Goal: Task Accomplishment & Management: Manage account settings

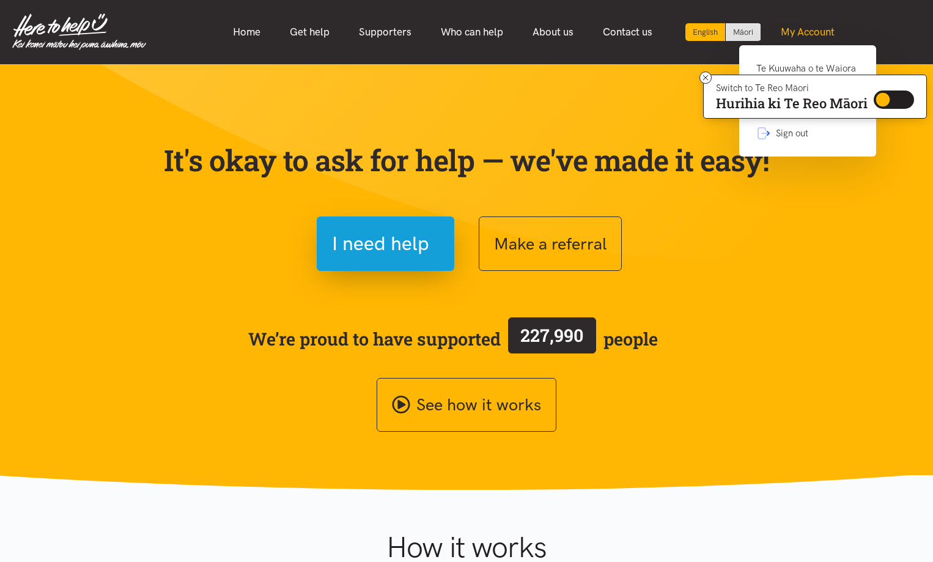
click at [808, 25] on link "My Account" at bounding box center [807, 32] width 83 height 26
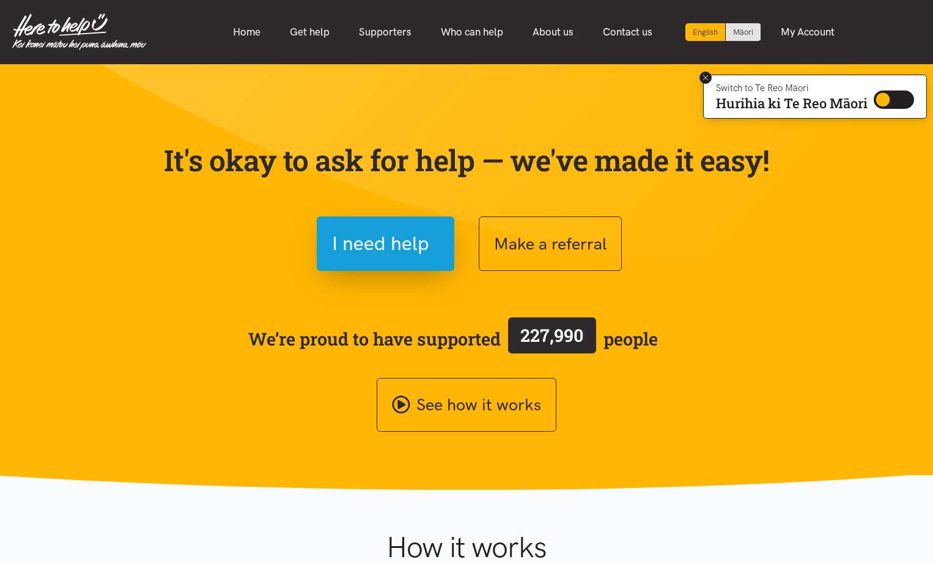
click at [704, 73] on icon at bounding box center [705, 77] width 9 height 9
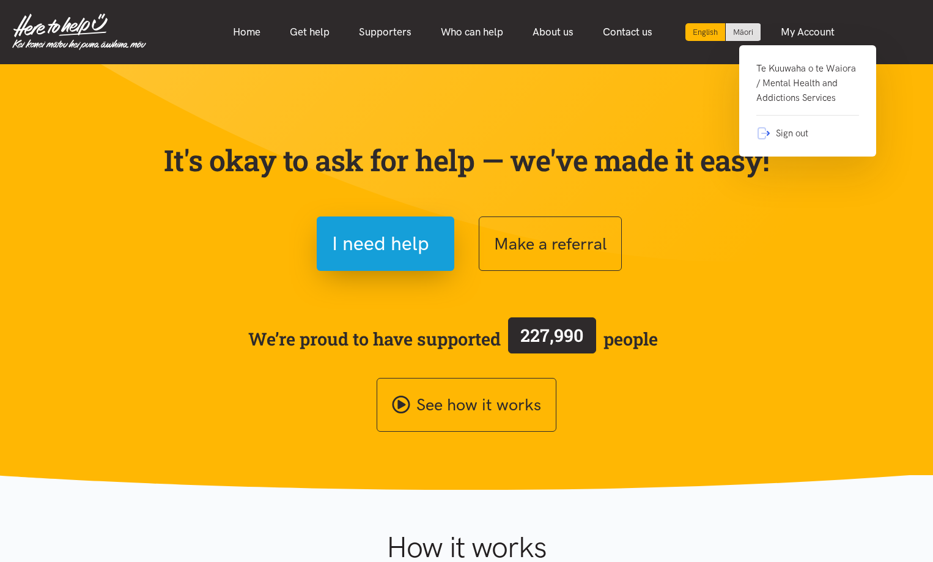
click at [797, 83] on link "Te Kuuwaha o te Waiora / Mental Health and Addictions Services" at bounding box center [807, 88] width 103 height 54
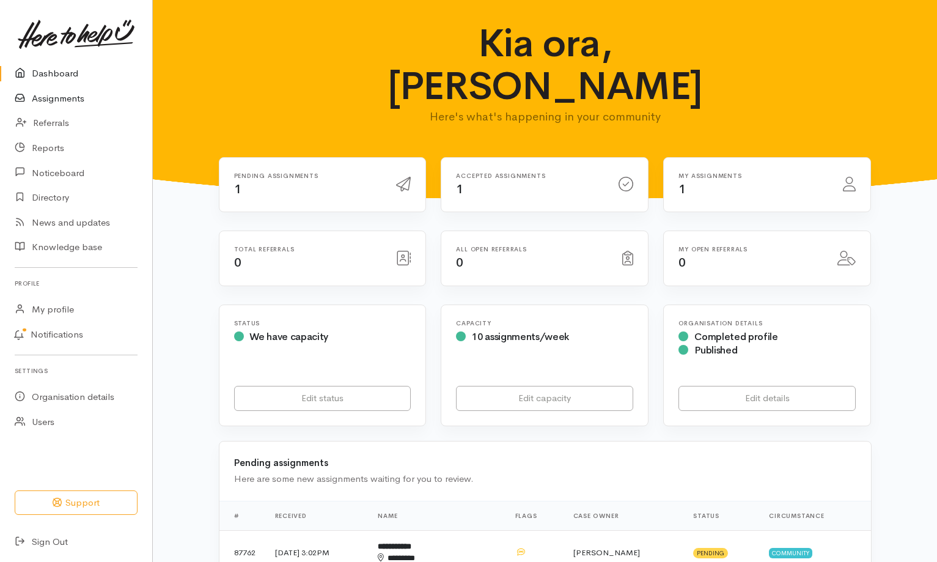
click at [67, 97] on link "Assignments" at bounding box center [76, 98] width 152 height 25
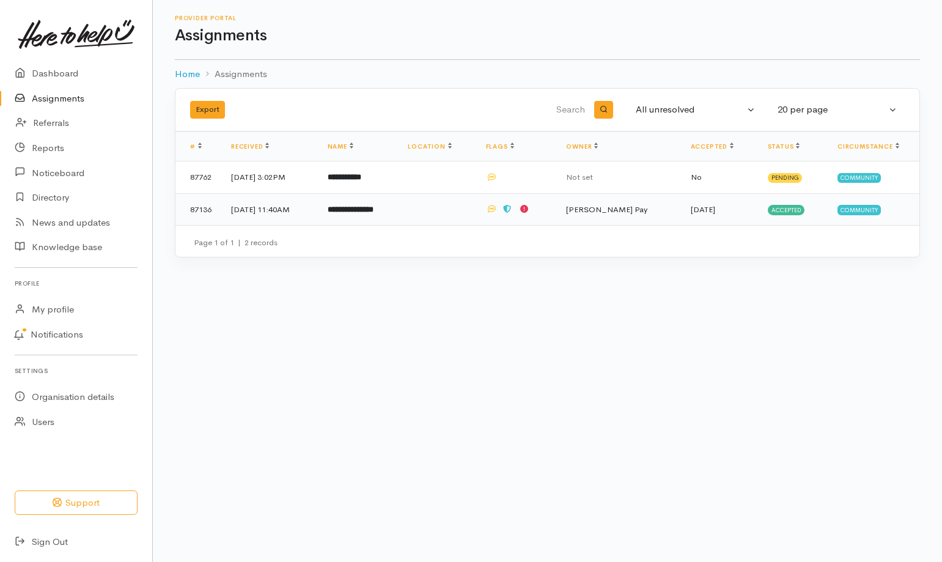
click at [374, 207] on b "**********" at bounding box center [351, 209] width 46 height 8
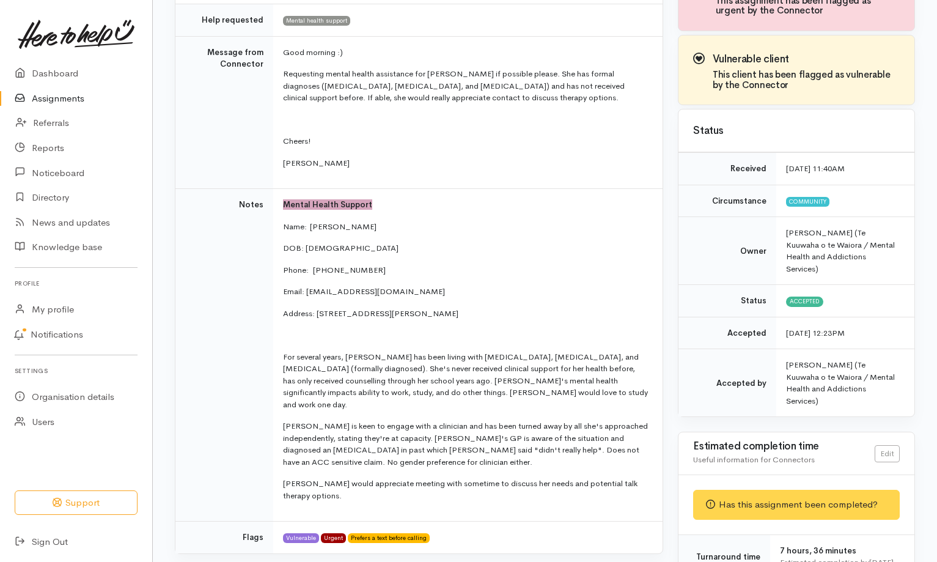
scroll to position [183, 0]
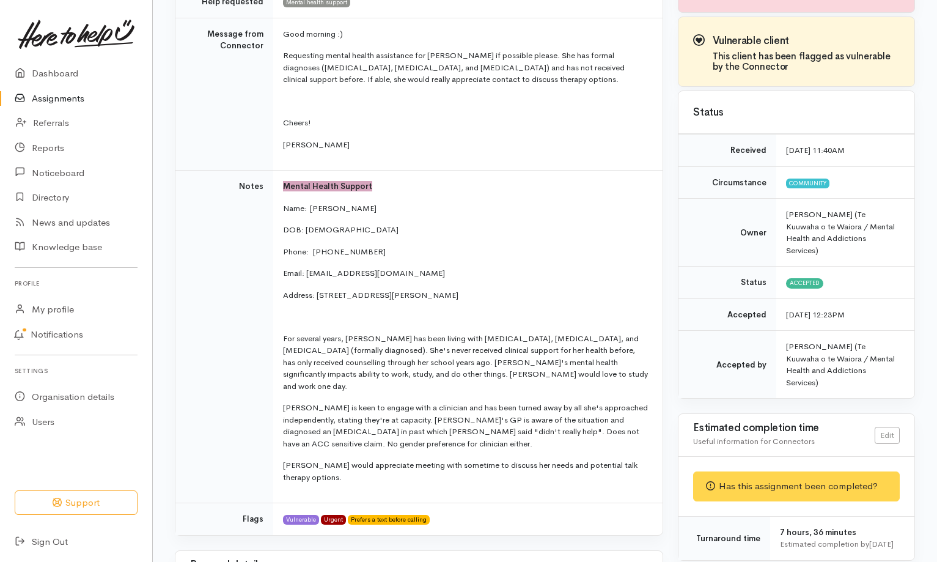
click at [549, 377] on p "For several years, Lauren has been living with social anxiety, generalized anxi…" at bounding box center [465, 363] width 365 height 60
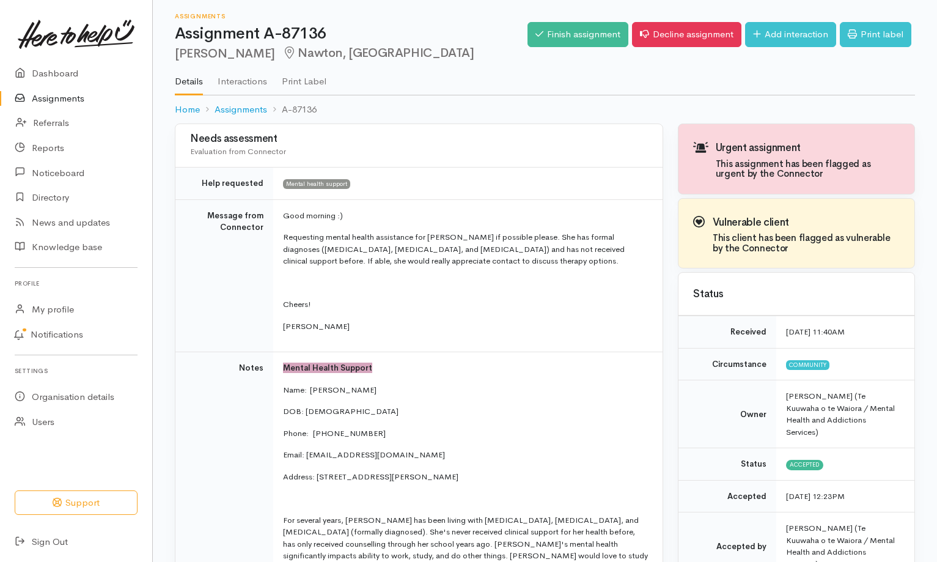
scroll to position [0, 0]
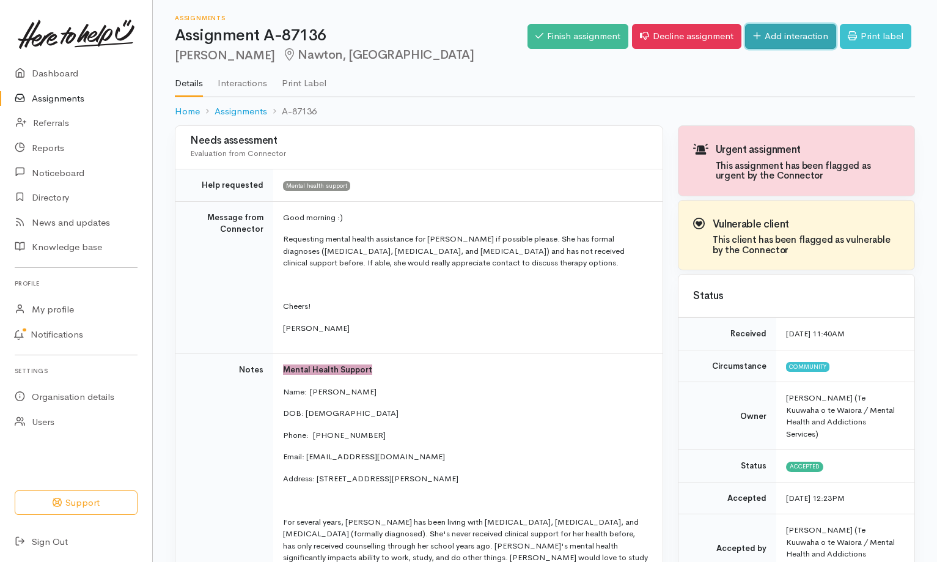
click at [776, 34] on link "Add interaction" at bounding box center [790, 36] width 91 height 25
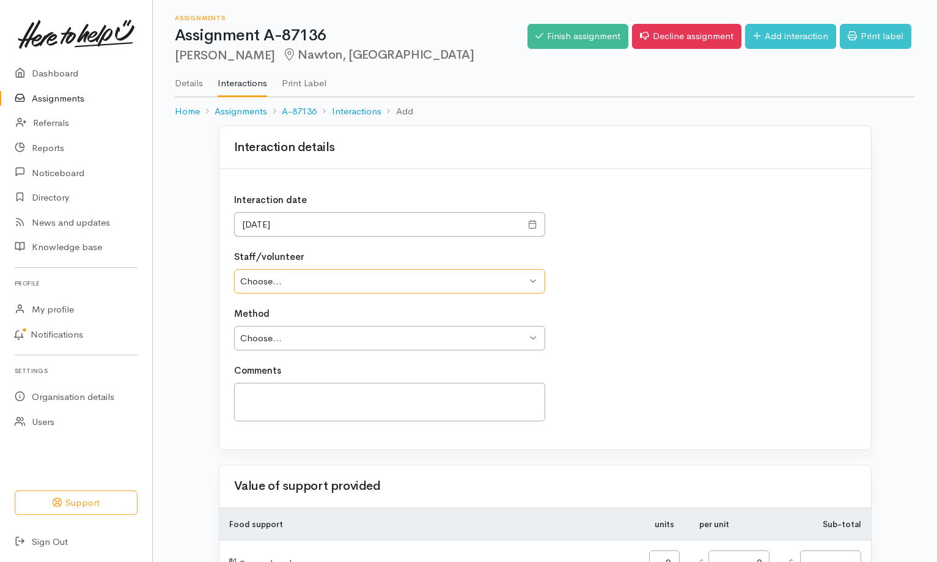
click at [533, 284] on select "Choose... Wheeti Maipi Lyn Eade Sue Critchley Alison Lowe Donna Pay Nathan Wood…" at bounding box center [389, 281] width 311 height 25
select select "1335"
click at [234, 269] on select "Choose... Wheeti Maipi Lyn Eade Sue Critchley Alison Lowe Donna Pay Nathan Wood…" at bounding box center [389, 281] width 311 height 25
click at [316, 337] on select "Choose... Phone Visit Other" at bounding box center [389, 338] width 311 height 25
select select "1"
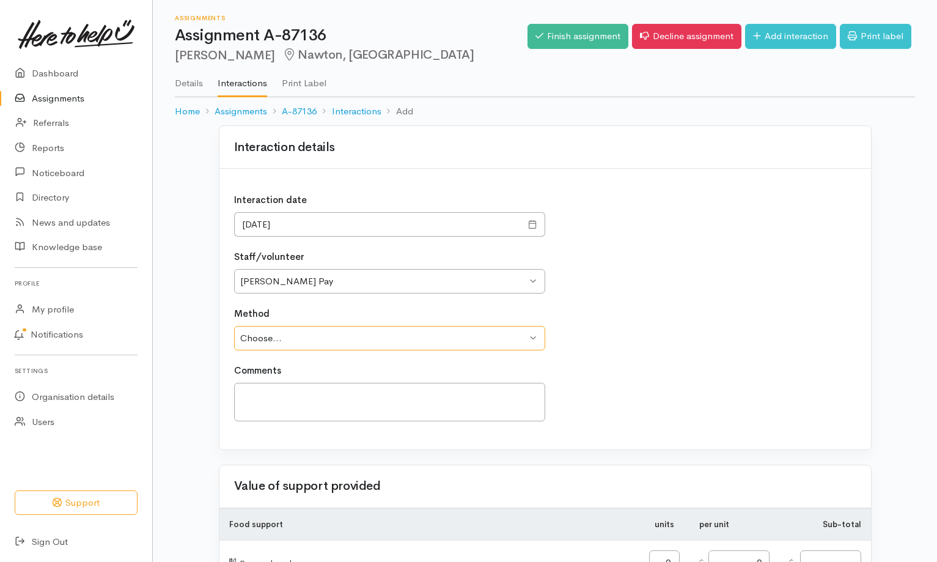
click at [234, 326] on select "Choose... Phone Visit Other" at bounding box center [389, 338] width 311 height 25
click at [251, 388] on textarea at bounding box center [389, 402] width 311 height 39
click at [243, 407] on textarea "Phone call to Lauren Self-referral to MHS" at bounding box center [389, 402] width 311 height 39
click at [371, 406] on textarea "Phone call to Lauren Lauren to Self-referral to MHS" at bounding box center [389, 402] width 311 height 39
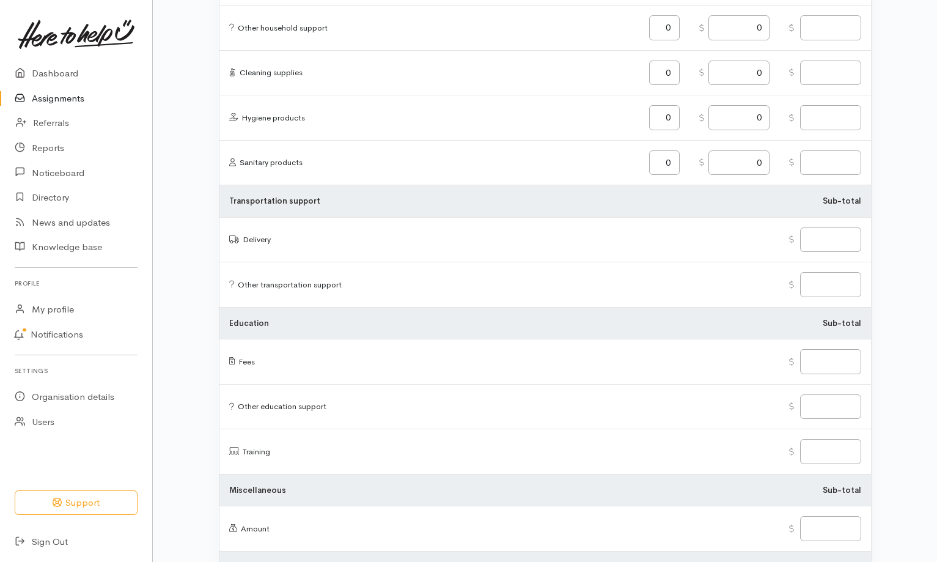
scroll to position [1407, 0]
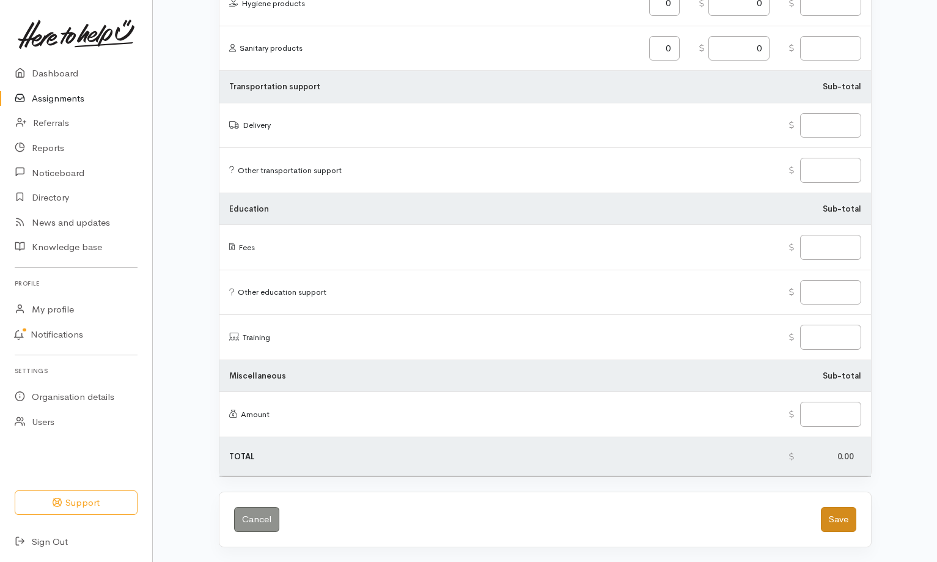
type textarea "Phone call to Lauren Lauren to Self-referral to MHS - aware of our address and …"
click at [846, 515] on button "Save" at bounding box center [838, 519] width 35 height 25
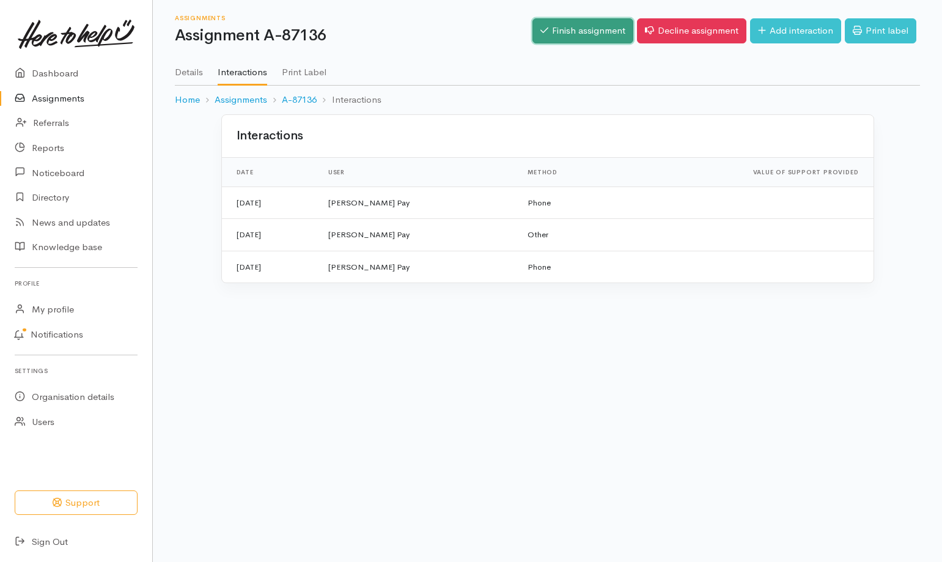
click at [593, 28] on link "Finish assignment" at bounding box center [583, 30] width 101 height 25
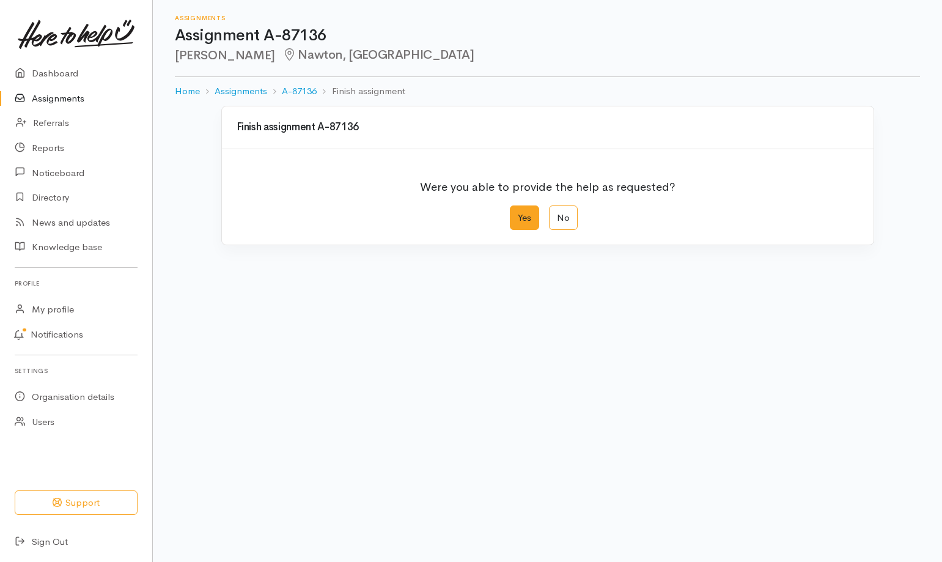
drag, startPoint x: 523, startPoint y: 214, endPoint x: 534, endPoint y: 223, distance: 14.8
click at [523, 215] on label "Yes" at bounding box center [524, 217] width 29 height 25
click at [518, 213] on input "Yes" at bounding box center [514, 209] width 8 height 8
radio input "true"
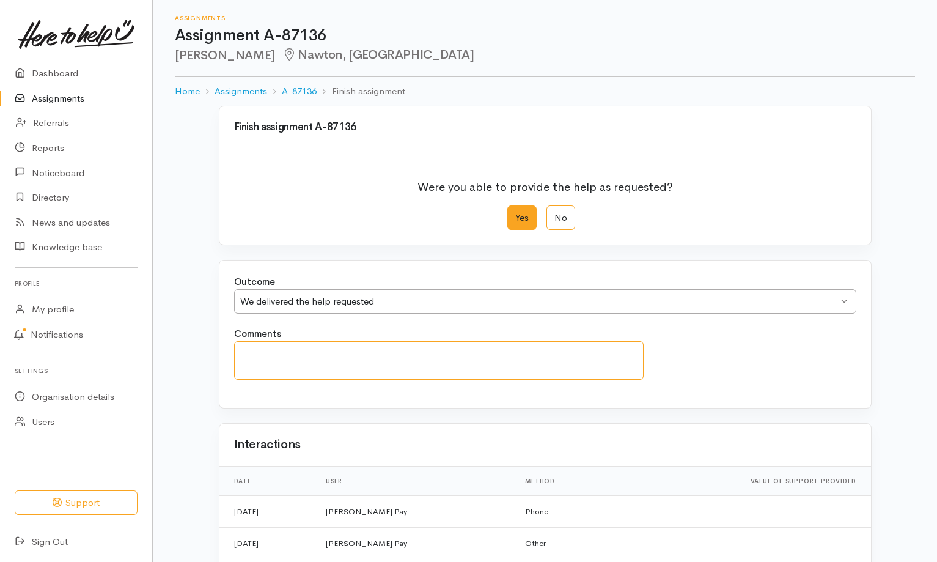
click at [266, 353] on textarea "Comments" at bounding box center [439, 360] width 410 height 39
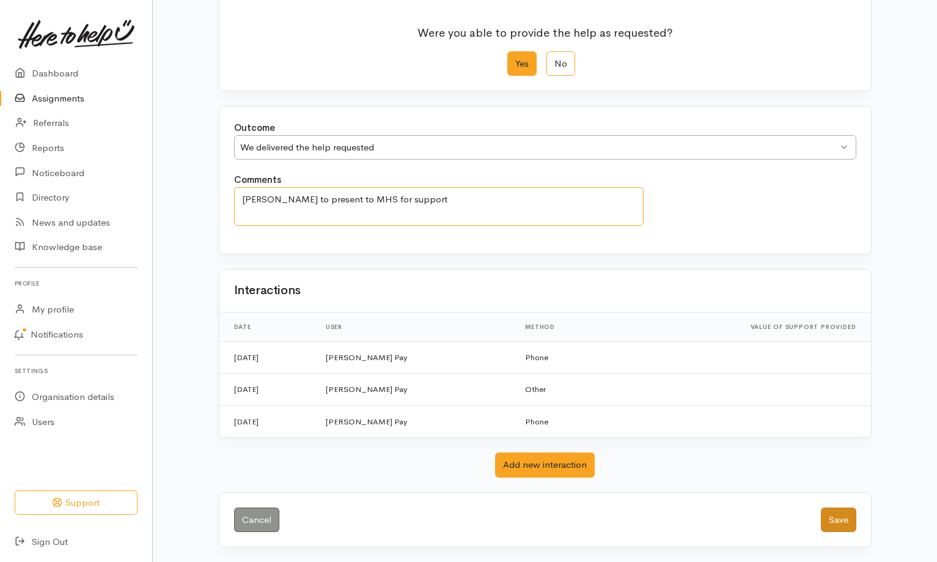
type textarea "Lauren to present to MHS for support"
click at [847, 515] on button "Save" at bounding box center [838, 520] width 35 height 25
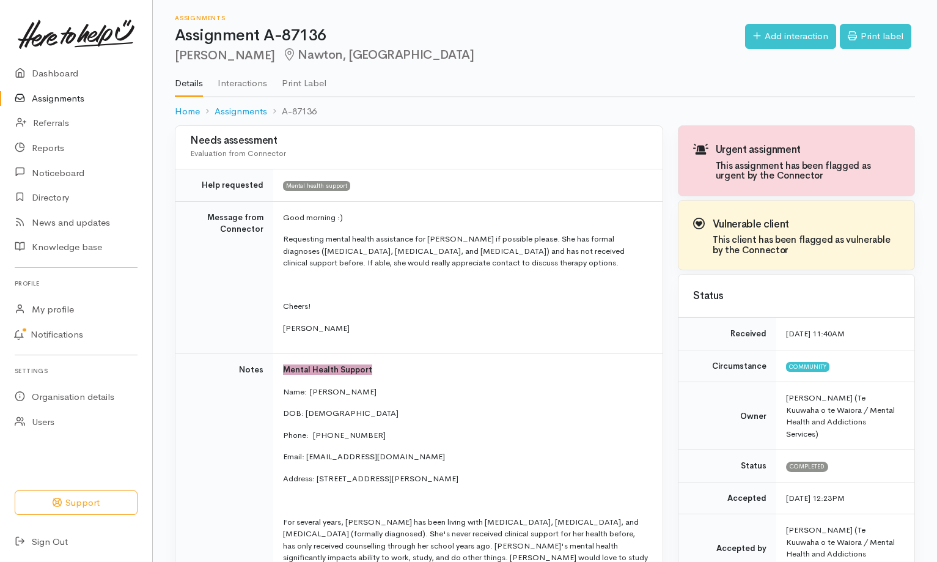
click at [62, 91] on link "Assignments" at bounding box center [76, 98] width 152 height 25
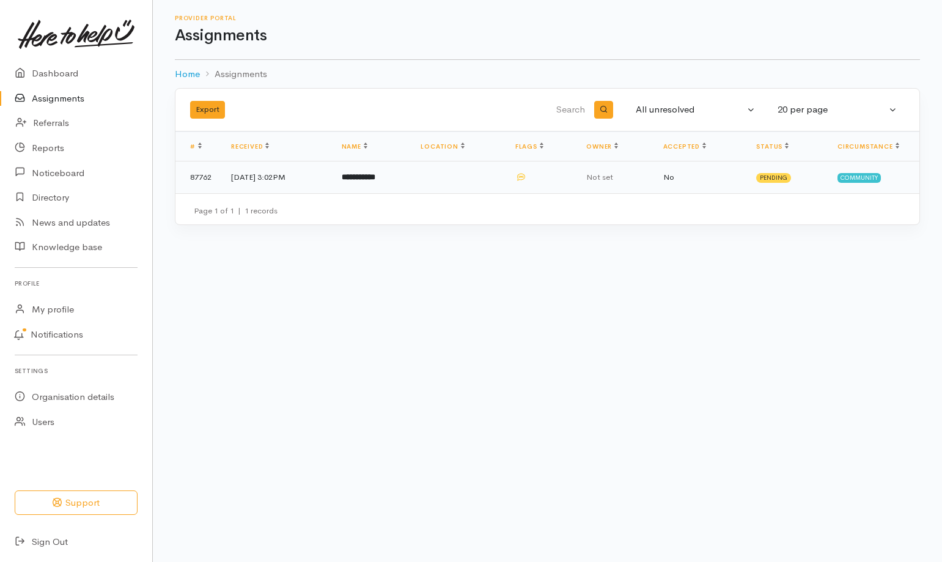
click at [385, 170] on td "**********" at bounding box center [371, 177] width 79 height 32
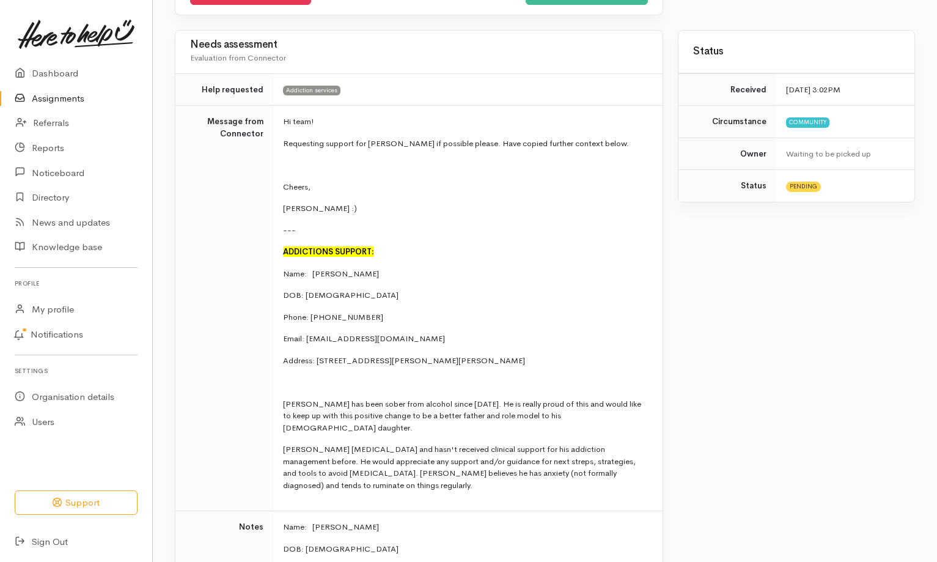
scroll to position [122, 0]
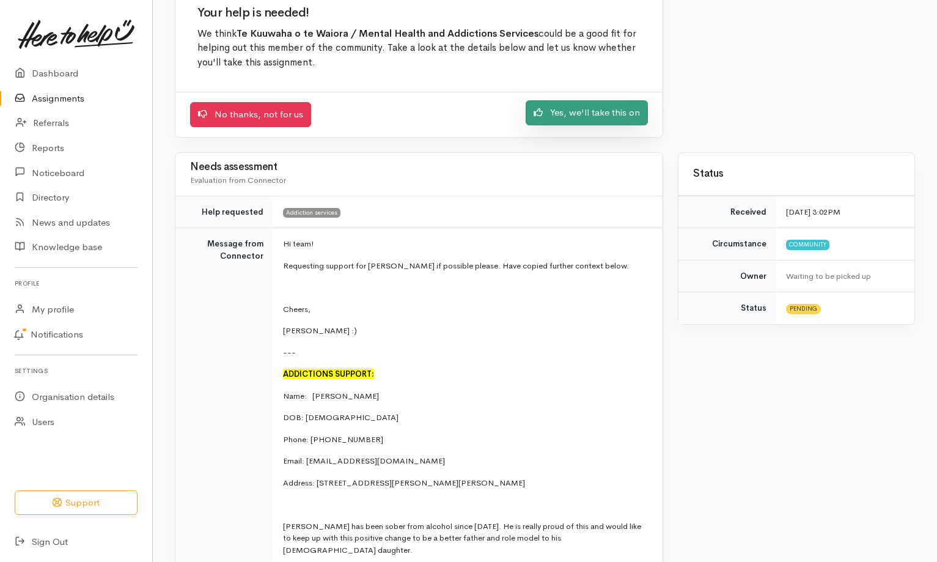
click at [602, 110] on link "Yes, we'll take this on" at bounding box center [587, 112] width 122 height 25
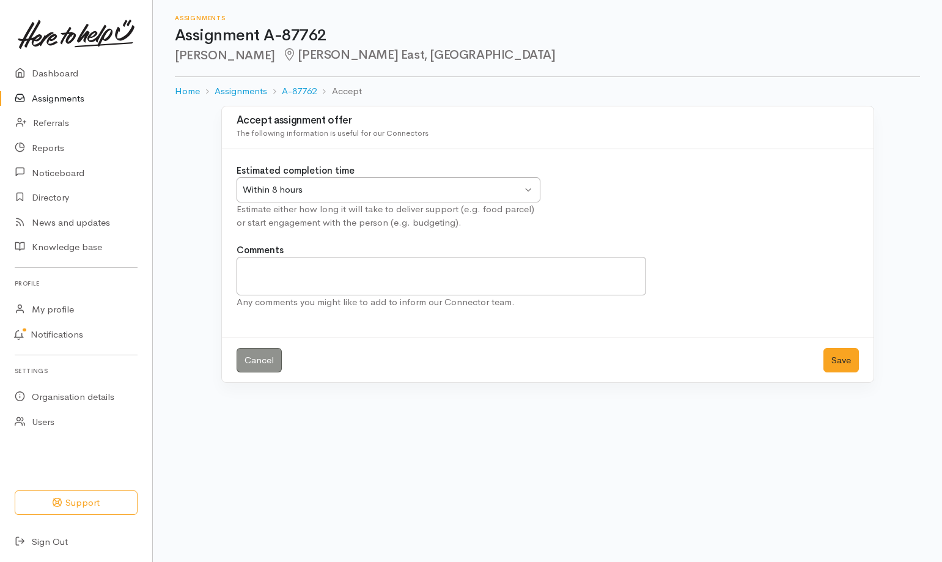
click at [526, 189] on div "Within 8 hours Within 8 hours" at bounding box center [389, 189] width 304 height 25
click at [247, 262] on textarea "Comments" at bounding box center [442, 276] width 410 height 39
type textarea "Contact [PERSON_NAME] to offer CADS support"
click at [846, 360] on button "Save" at bounding box center [841, 360] width 35 height 25
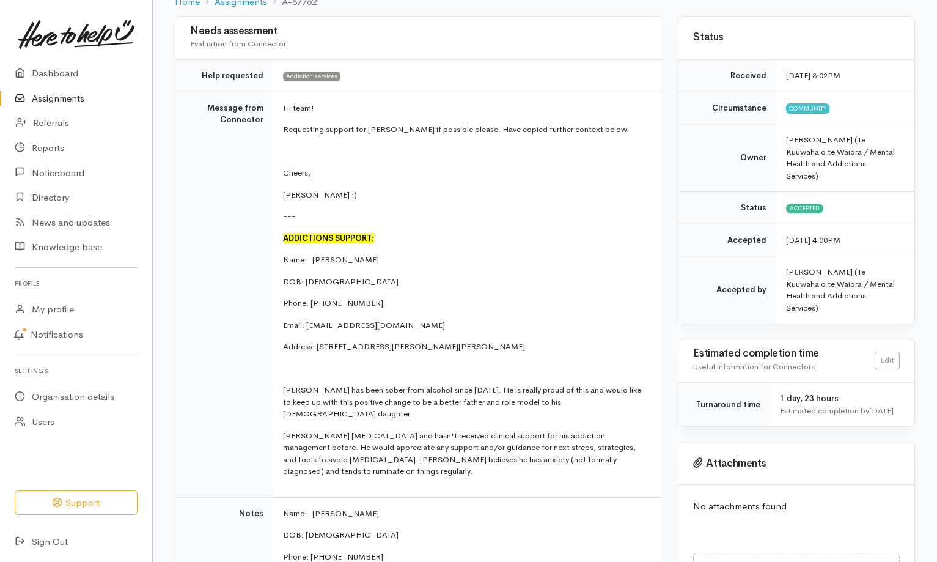
scroll to position [122, 0]
